Goal: Task Accomplishment & Management: Use online tool/utility

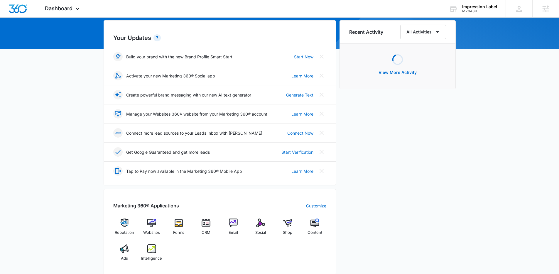
scroll to position [121, 0]
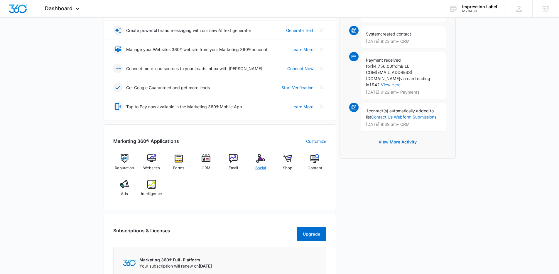
click at [259, 159] on img at bounding box center [260, 158] width 9 height 9
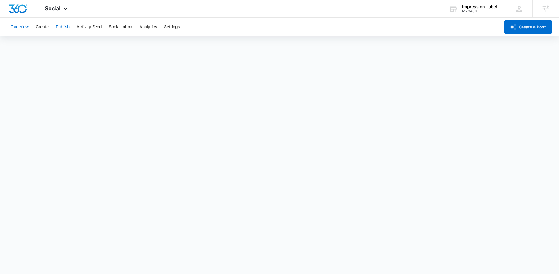
click at [66, 26] on button "Publish" at bounding box center [63, 27] width 14 height 19
